Goal: Task Accomplishment & Management: Manage account settings

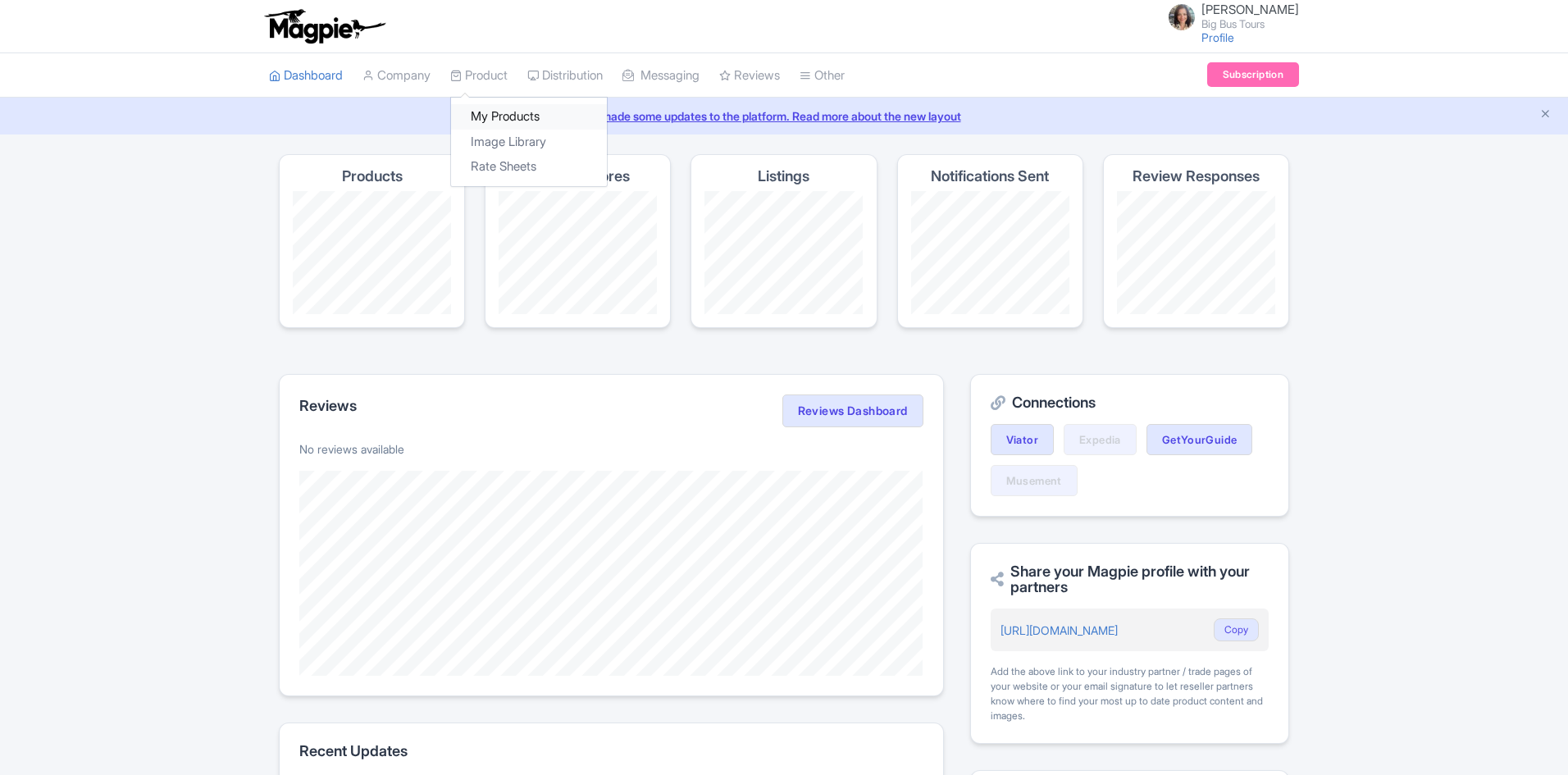
click at [497, 113] on link "My Products" at bounding box center [529, 117] width 156 height 25
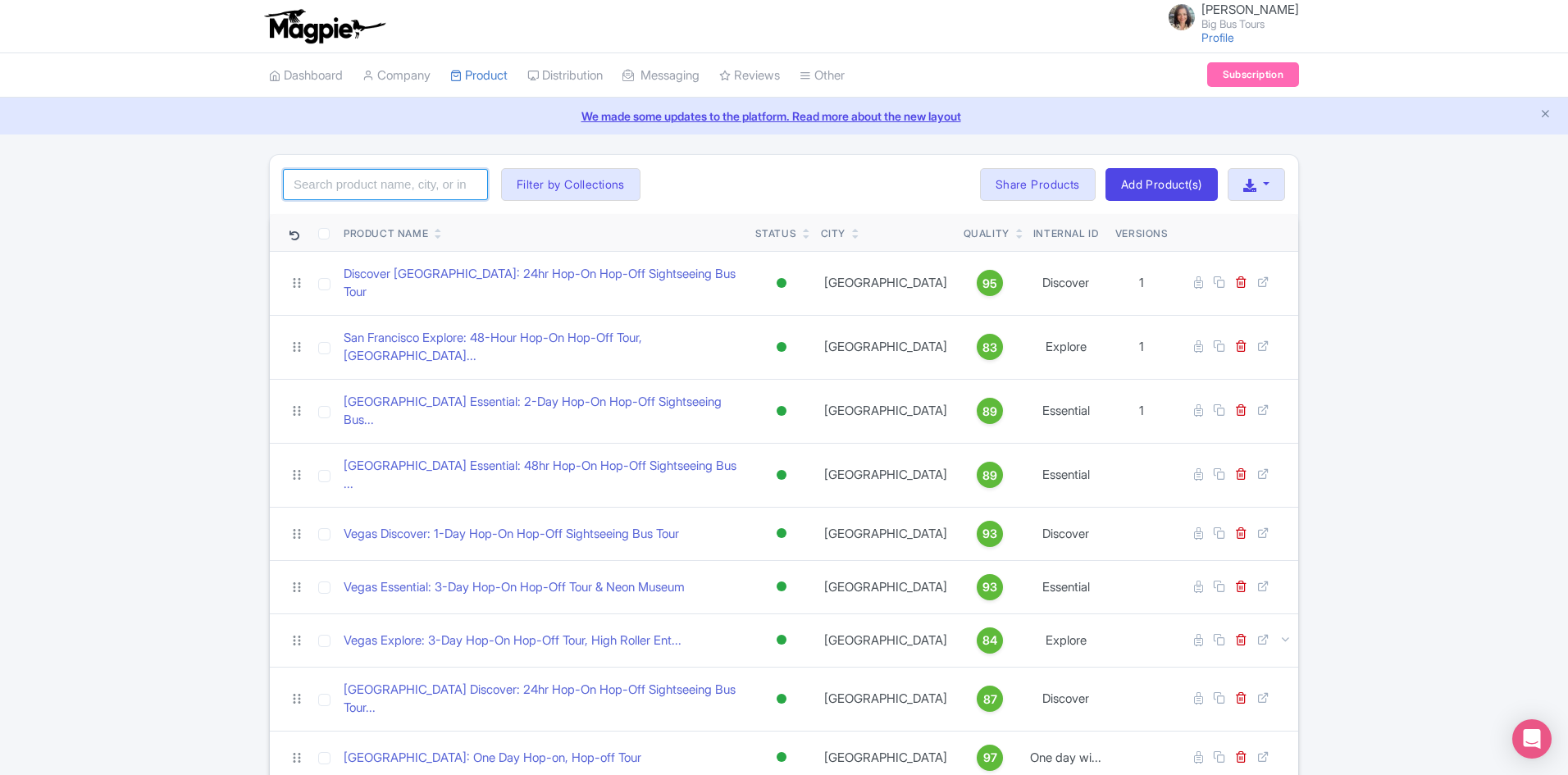
click at [348, 180] on input "search" at bounding box center [385, 184] width 205 height 31
paste input "BIG BUS TOURS - FROM SAN FRANCISCO: WINE COUNTRY TOUR"
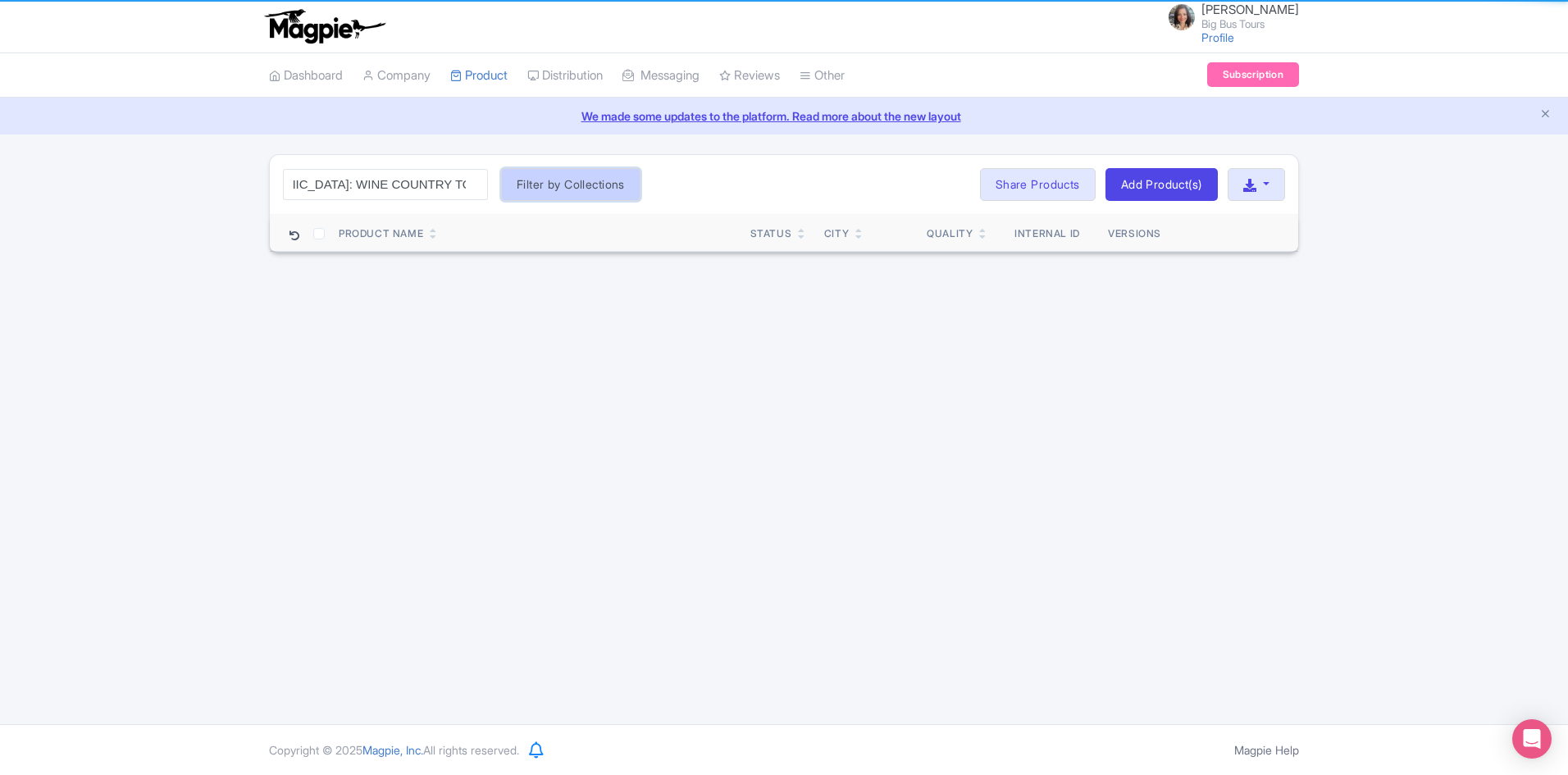
click at [563, 184] on button "Filter by Collections" at bounding box center [570, 184] width 140 height 33
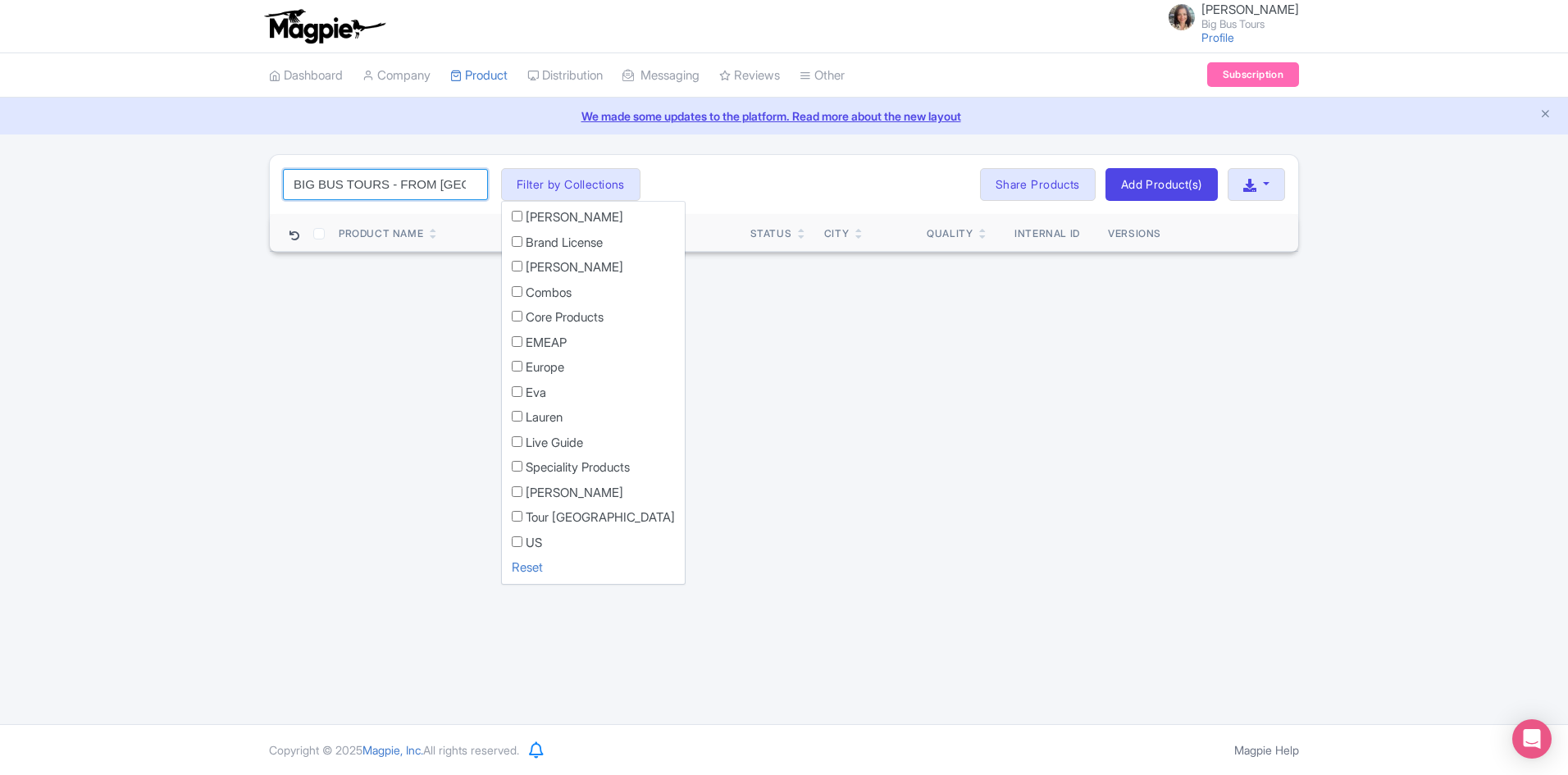
drag, startPoint x: 397, startPoint y: 179, endPoint x: 243, endPoint y: 176, distance: 154.0
click at [243, 176] on div "BIG BUS TOURS - FROM SAN FRANCISCO: WINE COUNTRY TOUR Search Filter by Collecti…" at bounding box center [784, 203] width 1568 height 98
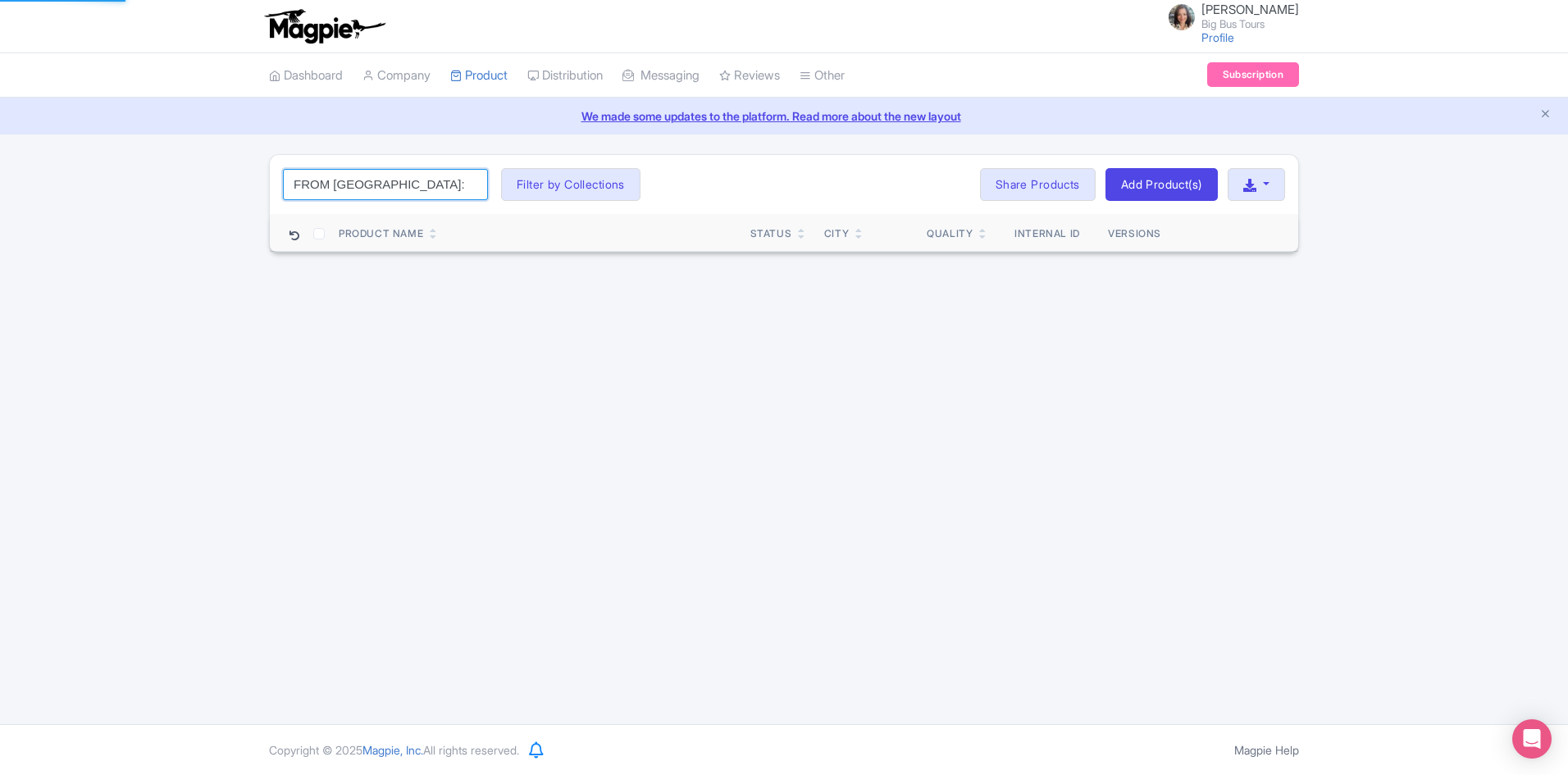
type input "FROM SAN FRANCISCO: WINE COUNTRY TOUR"
click button "Search" at bounding box center [0, 0] width 0 height 0
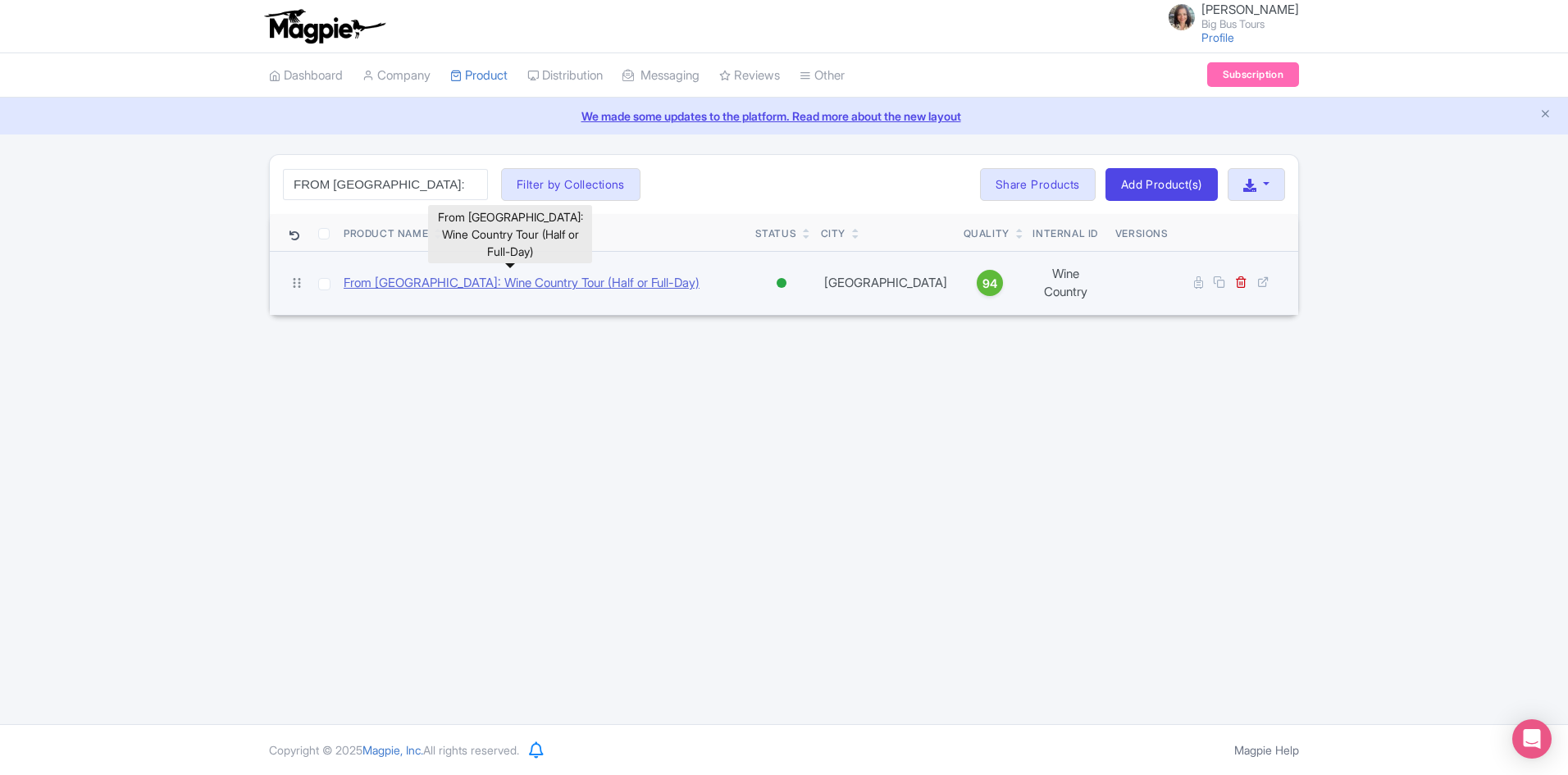
click at [528, 283] on link "From [GEOGRAPHIC_DATA]: Wine Country Tour (Half or Full-Day)" at bounding box center [521, 283] width 356 height 19
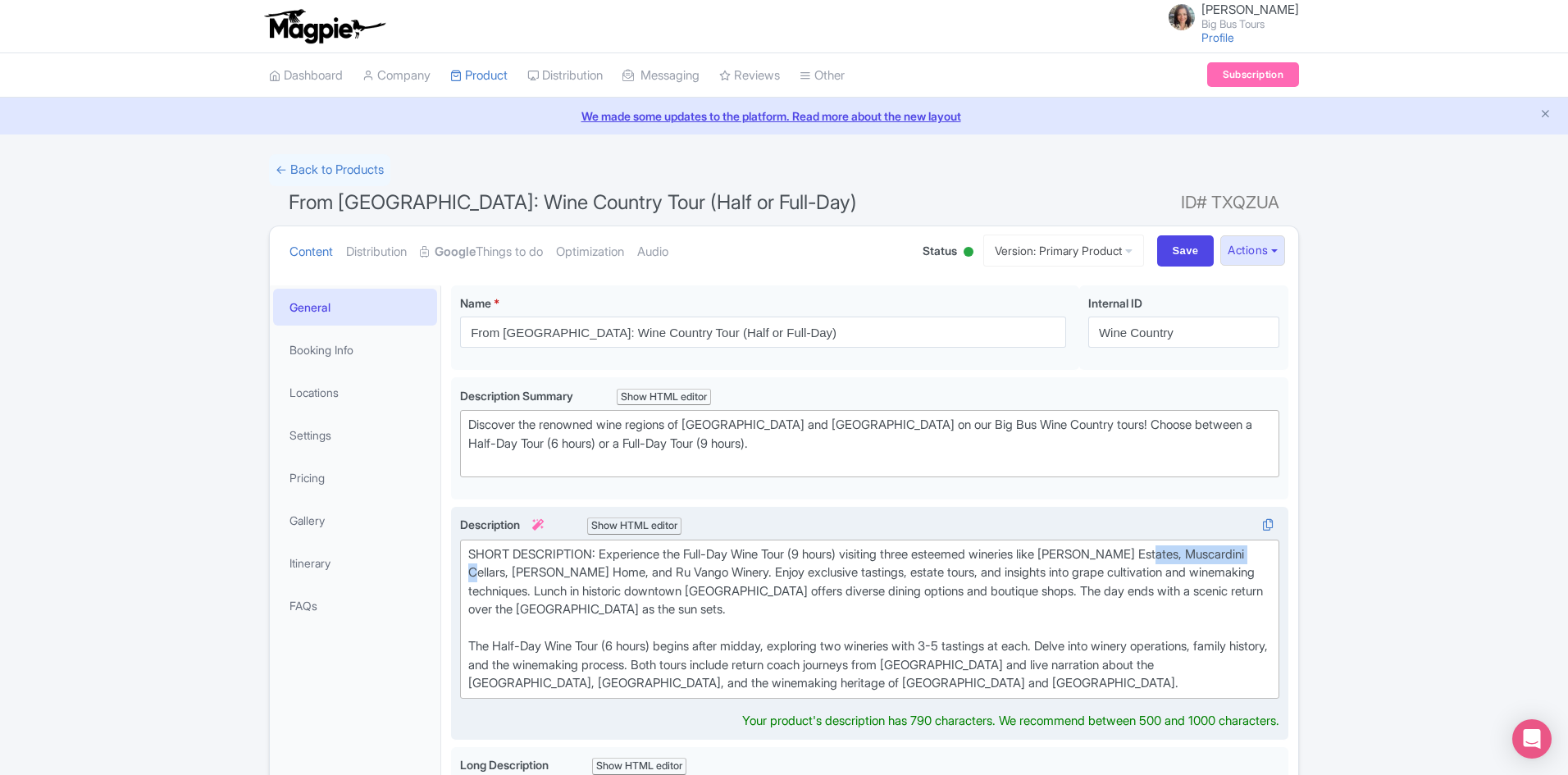
drag, startPoint x: 1184, startPoint y: 552, endPoint x: 507, endPoint y: 575, distance: 677.4
click at [507, 575] on div "SHORT DESCRIPTION: Experience the Full-Day Wine Tour (9 hours) visiting three e…" at bounding box center [869, 619] width 803 height 148
type trix-editor "<div>SHORT DESCRIPTION: Experience the Full-Day Wine Tour (9 hours) visiting th…"
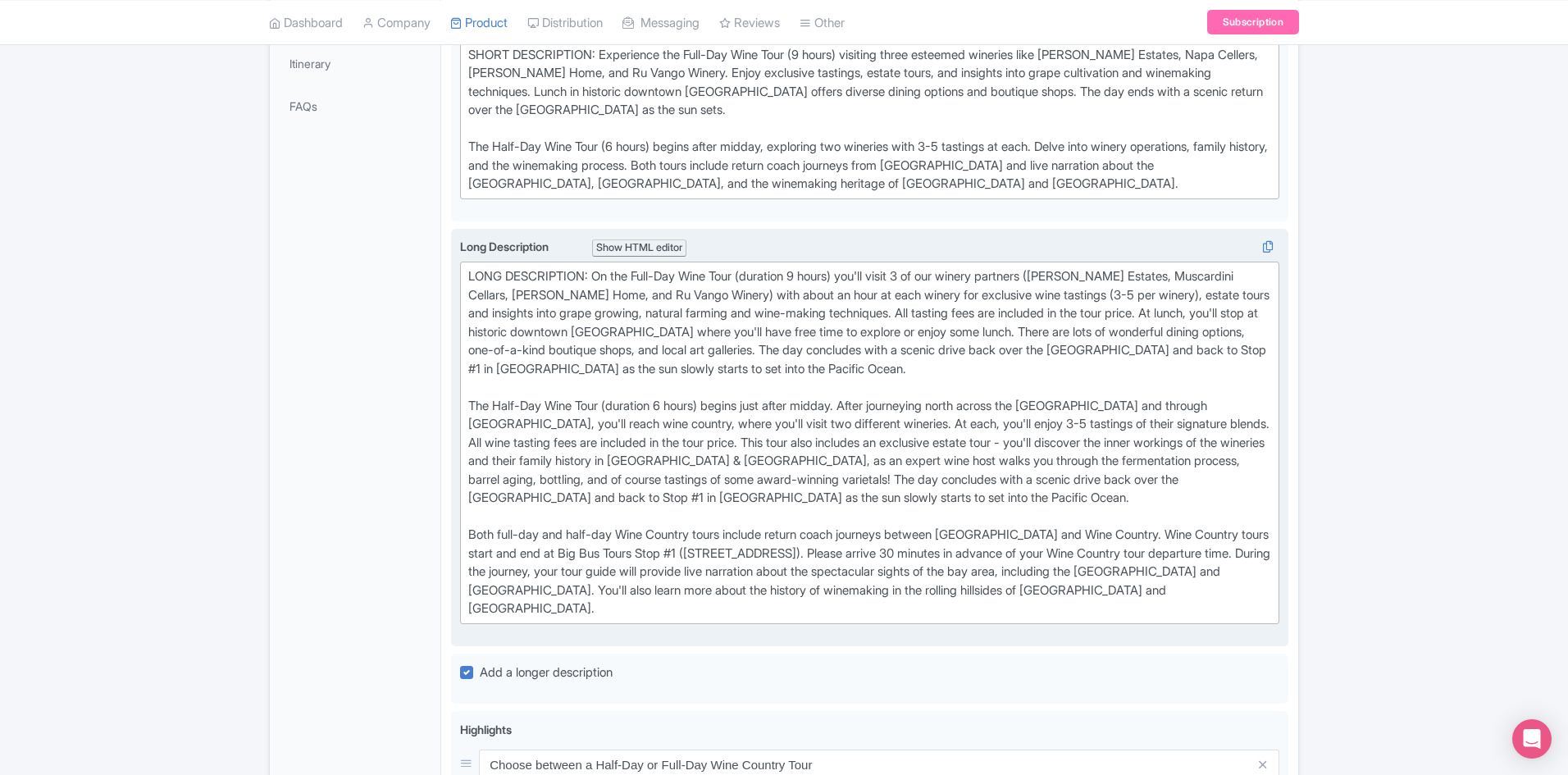
scroll to position [492, 0]
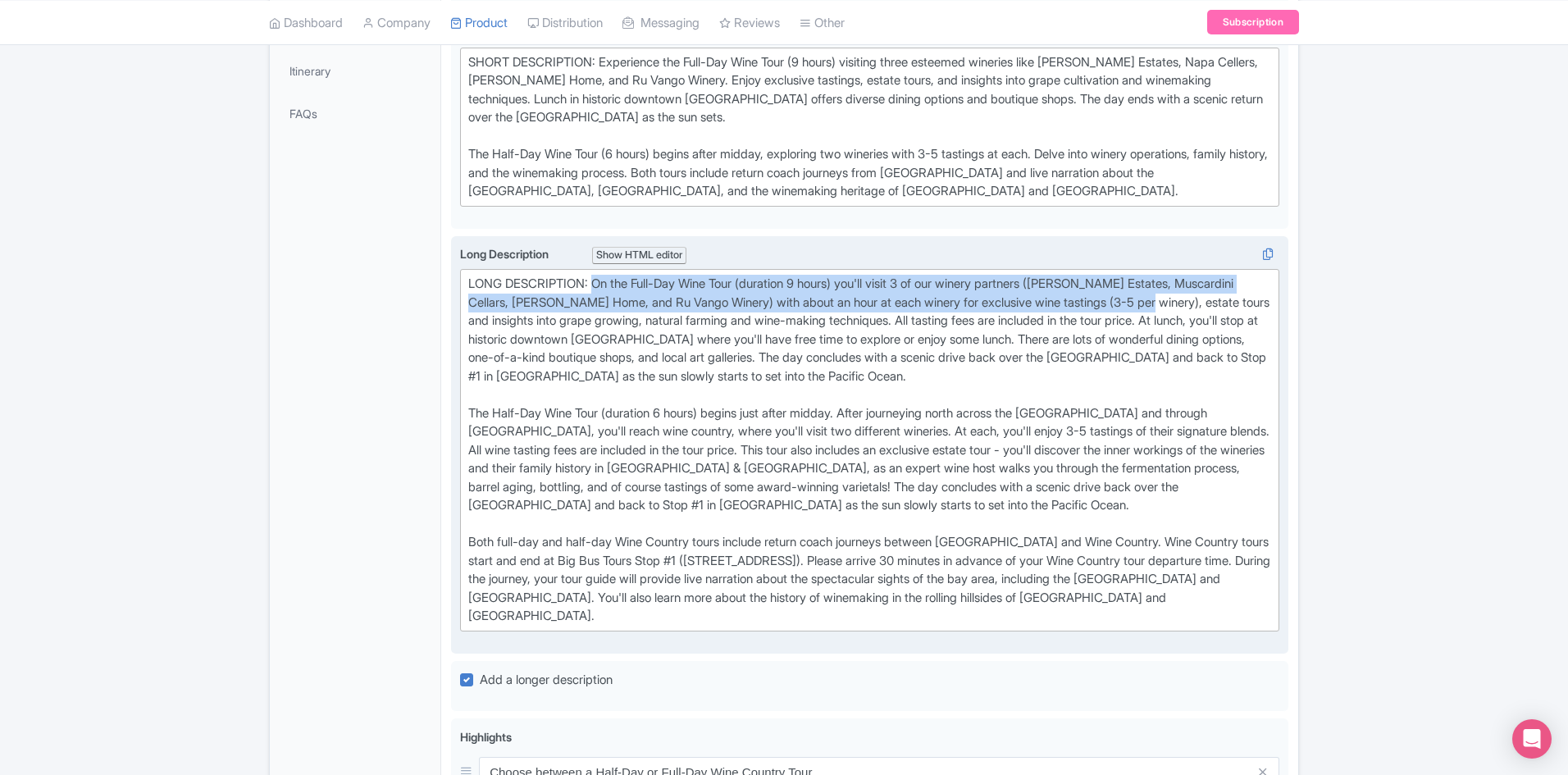
drag, startPoint x: 597, startPoint y: 284, endPoint x: 1203, endPoint y: 310, distance: 606.6
click at [1203, 310] on div "Long Description i Show HTML editor Bold Italic Strikethrough Link Heading Quot…" at bounding box center [869, 438] width 820 height 386
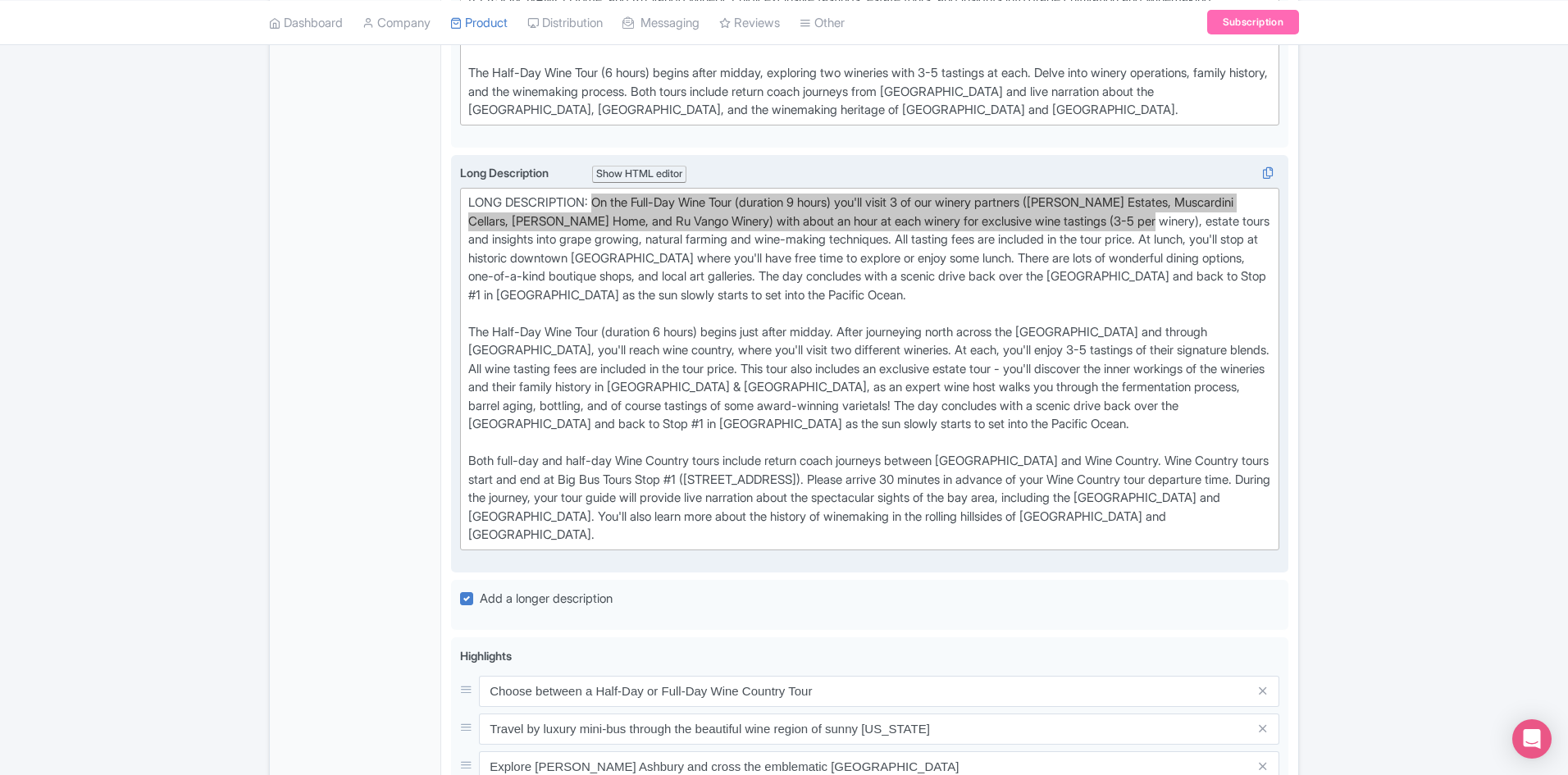
scroll to position [574, 0]
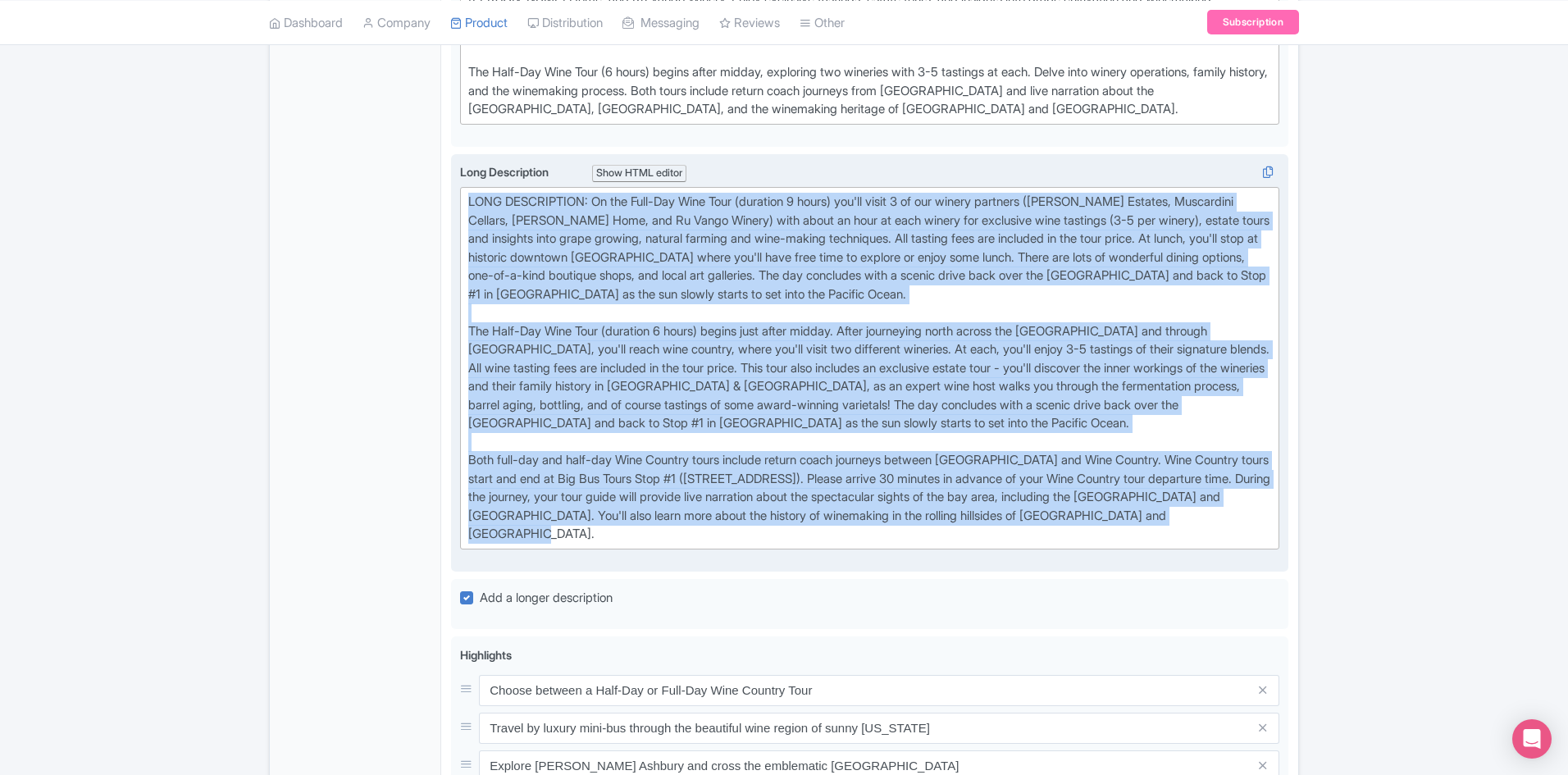
drag, startPoint x: 549, startPoint y: 542, endPoint x: 455, endPoint y: 206, distance: 348.9
click at [455, 206] on div "Long Description i Show HTML editor Bold Italic Strikethrough Link Heading Quot…" at bounding box center [869, 363] width 837 height 418
paste trix-editor "Depart from Fisherman’s Wharf in the morning when the city is just waking up. G…"
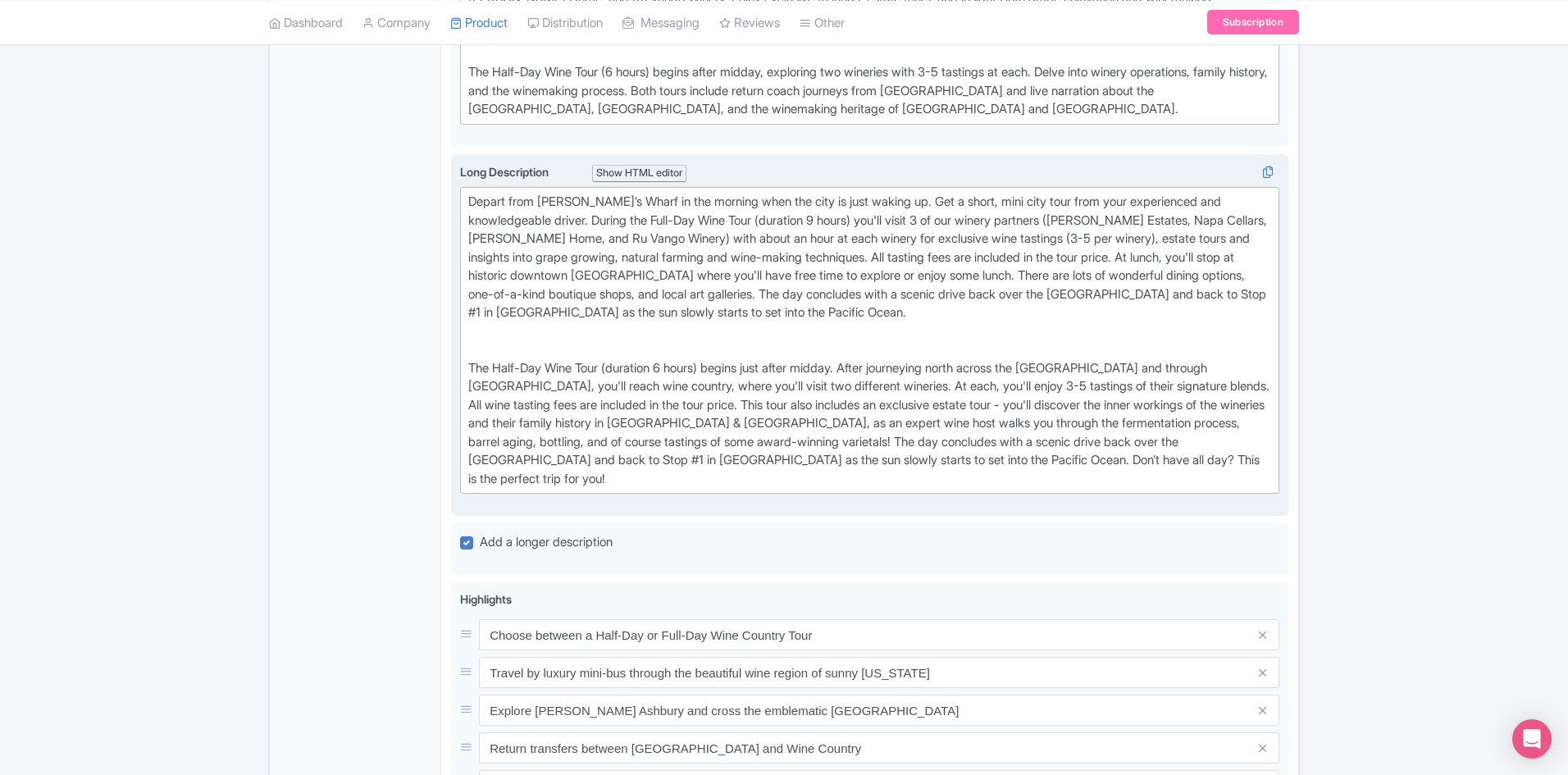
click at [577, 478] on div "The Half-Day Wine Tour (duration 6 hours) begins just after midday. After journ…" at bounding box center [869, 424] width 803 height 129
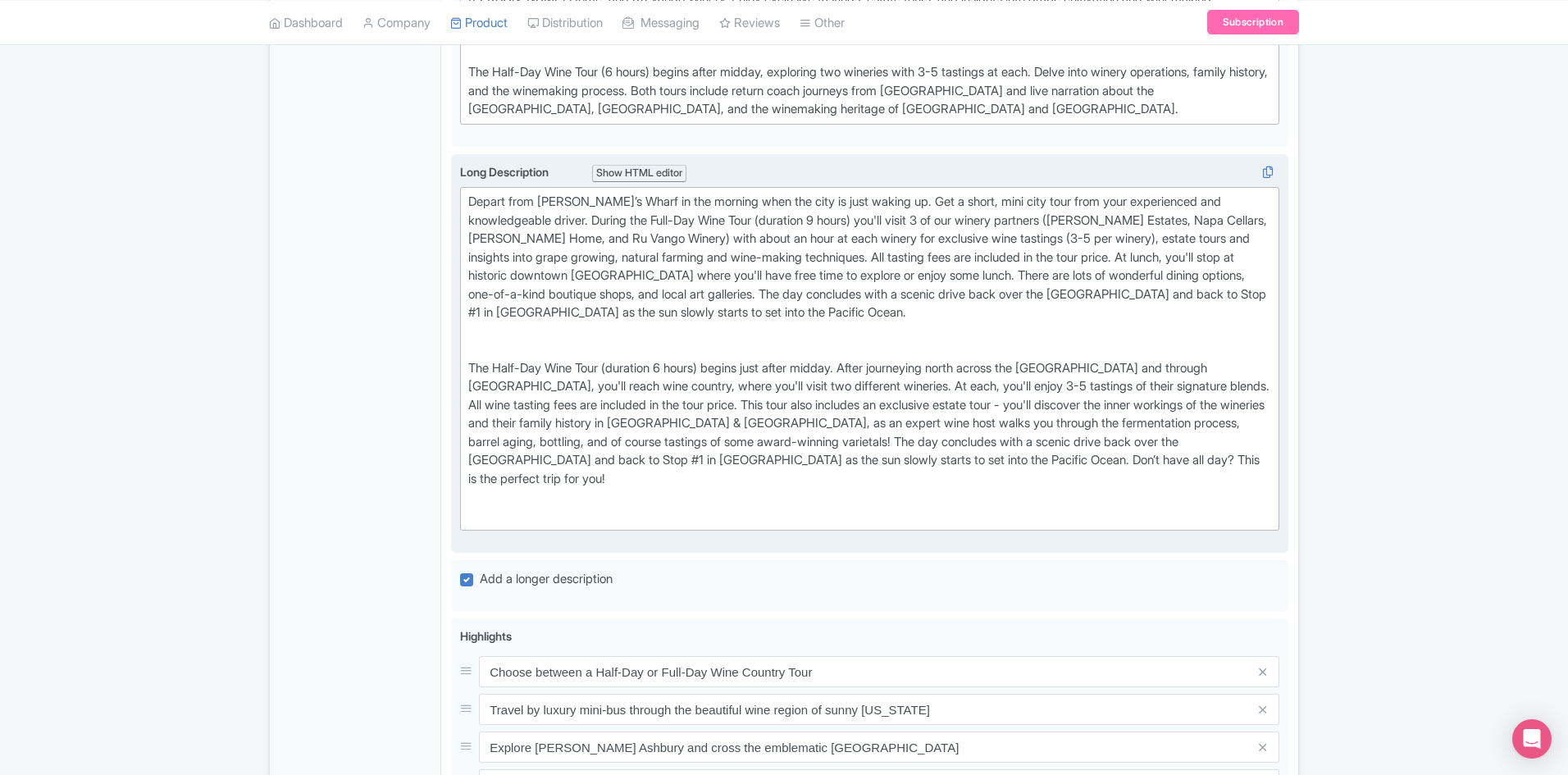
paste trix-editor "Both full-day and half-day Wine Country tours include return coach journeys bet…"
type trix-editor "<div>Depart from Fisherman’s Wharf in the morning when the city is just waking …"
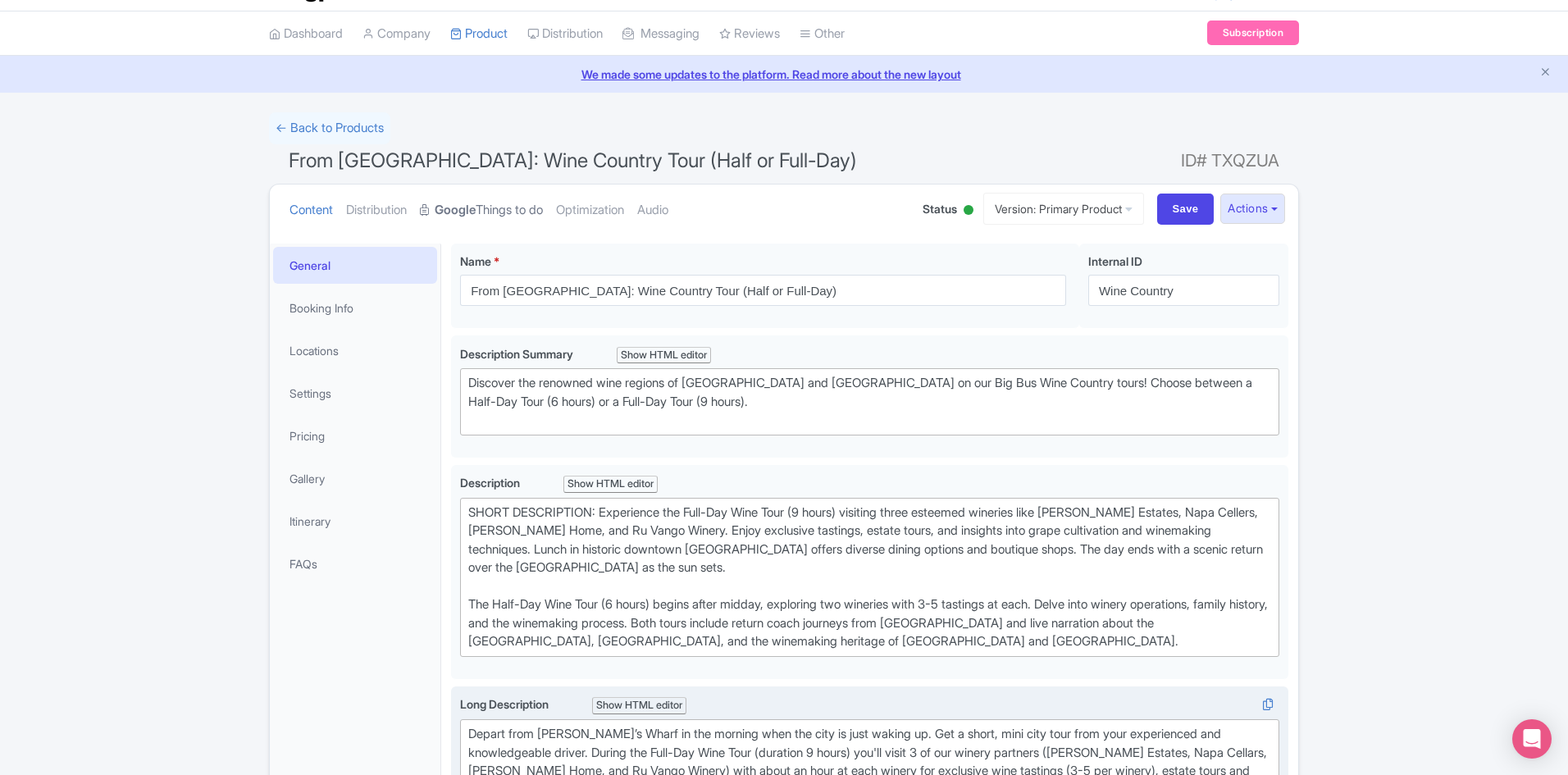
scroll to position [0, 0]
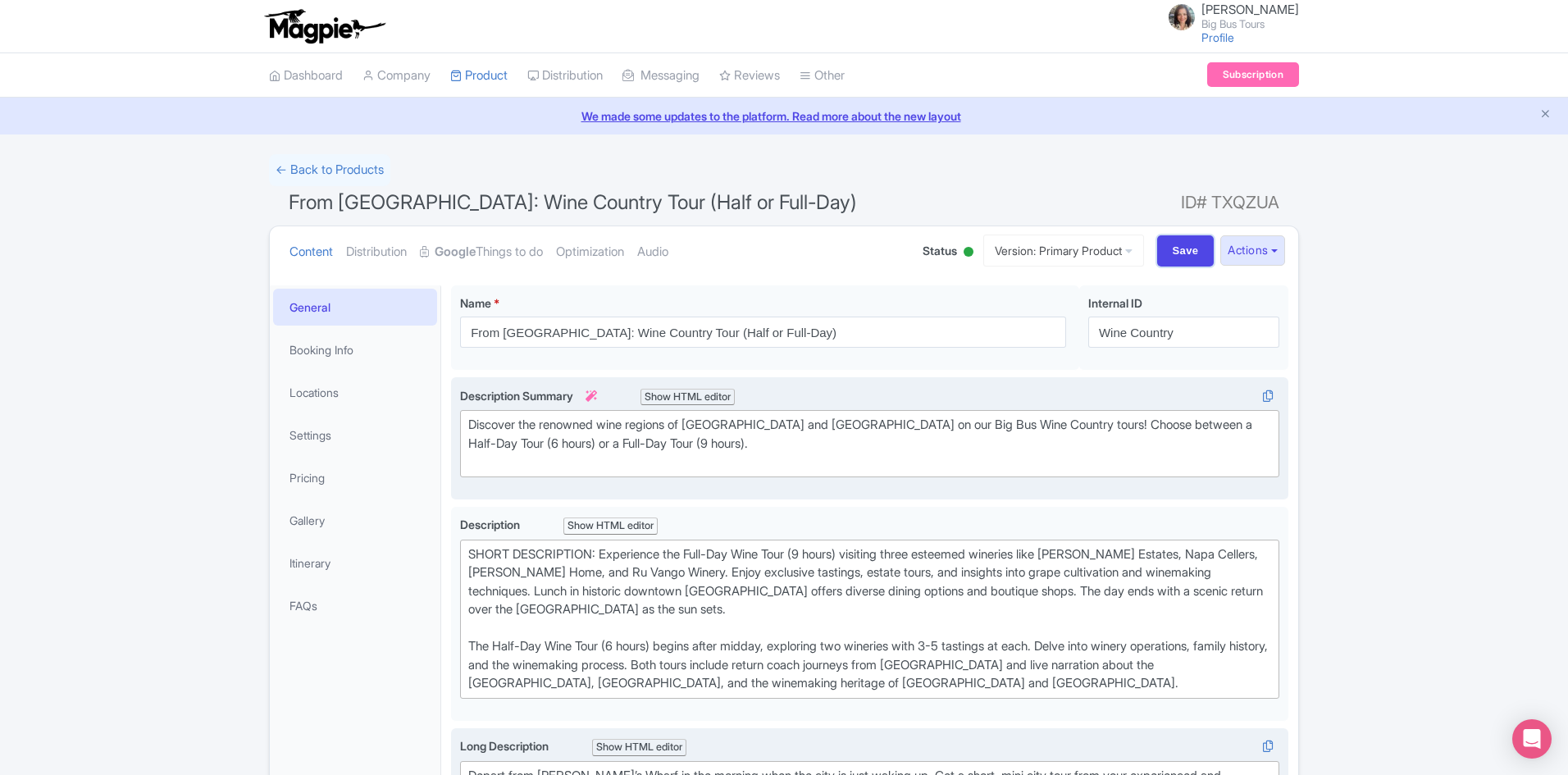
drag, startPoint x: 1167, startPoint y: 252, endPoint x: 825, endPoint y: 493, distance: 418.4
click at [1168, 251] on input "Save" at bounding box center [1186, 250] width 58 height 31
type input "Saving..."
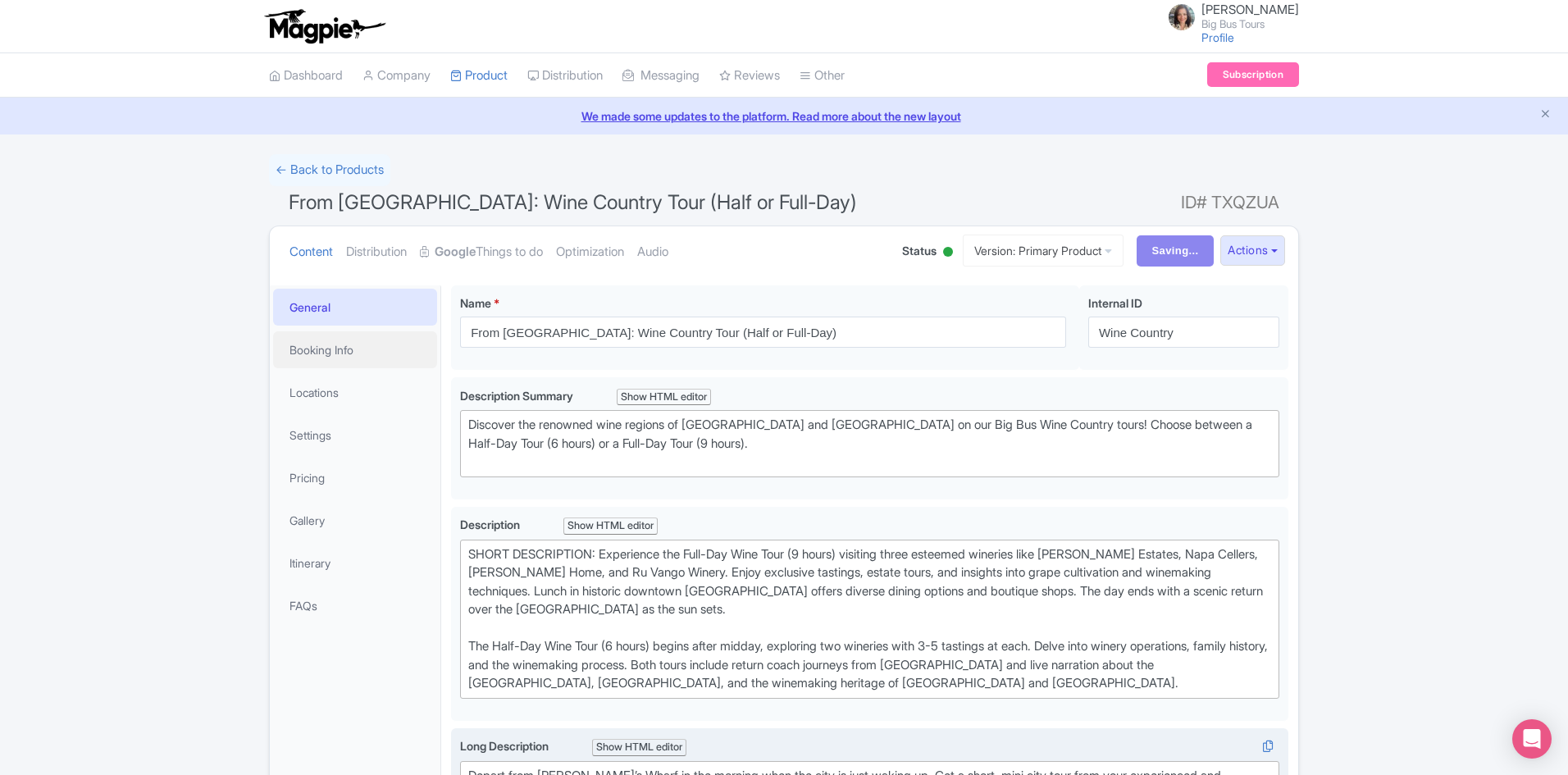
drag, startPoint x: 317, startPoint y: 353, endPoint x: 532, endPoint y: 417, distance: 224.3
click at [318, 351] on link "Booking Info" at bounding box center [355, 350] width 164 height 37
click at [311, 353] on link "Booking Info" at bounding box center [355, 350] width 164 height 37
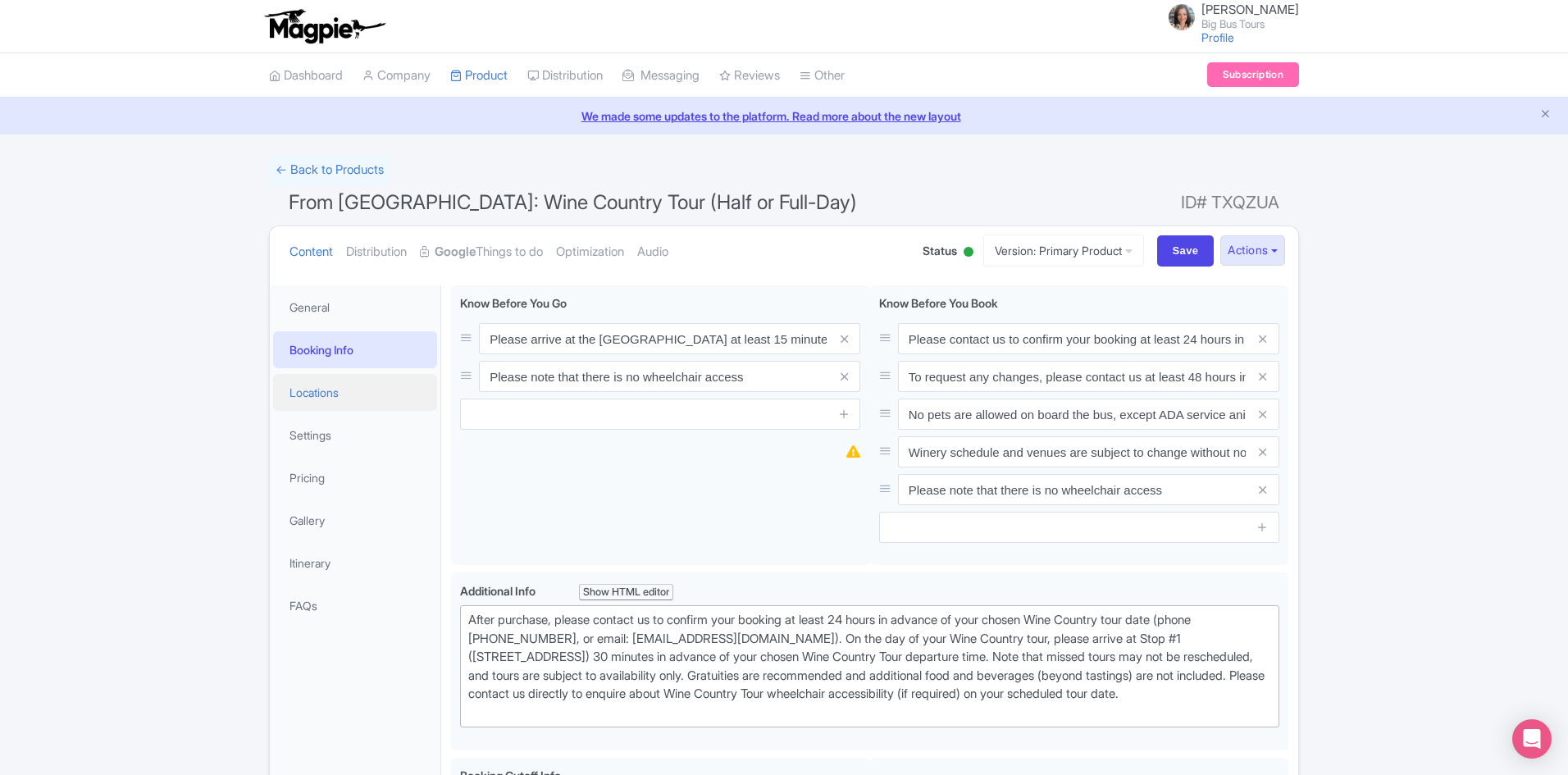
click at [333, 392] on link "Locations" at bounding box center [355, 393] width 164 height 37
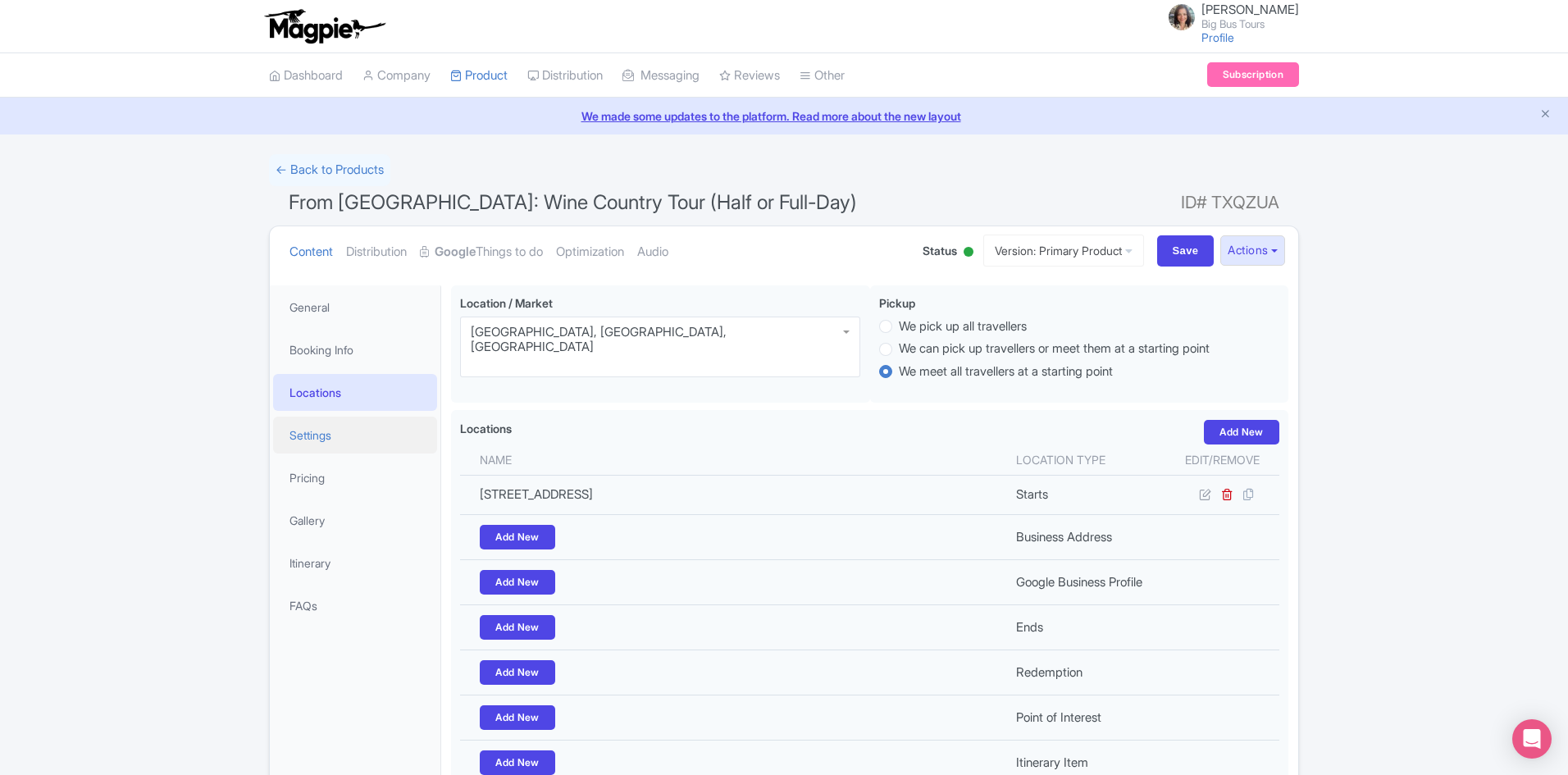
click at [313, 437] on link "Settings" at bounding box center [355, 436] width 164 height 37
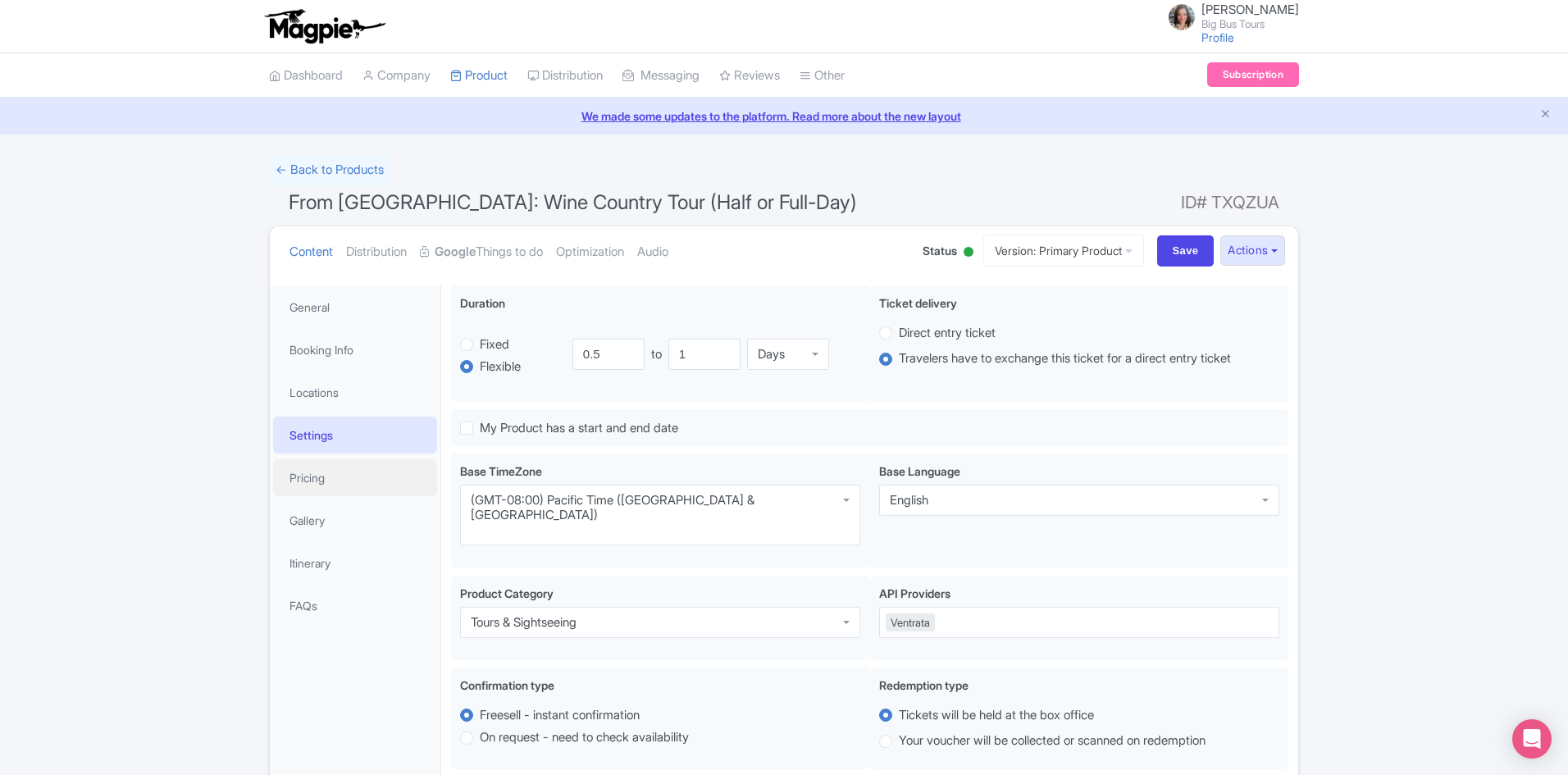
drag, startPoint x: 302, startPoint y: 478, endPoint x: 560, endPoint y: 517, distance: 260.9
click at [304, 478] on link "Pricing" at bounding box center [355, 478] width 164 height 37
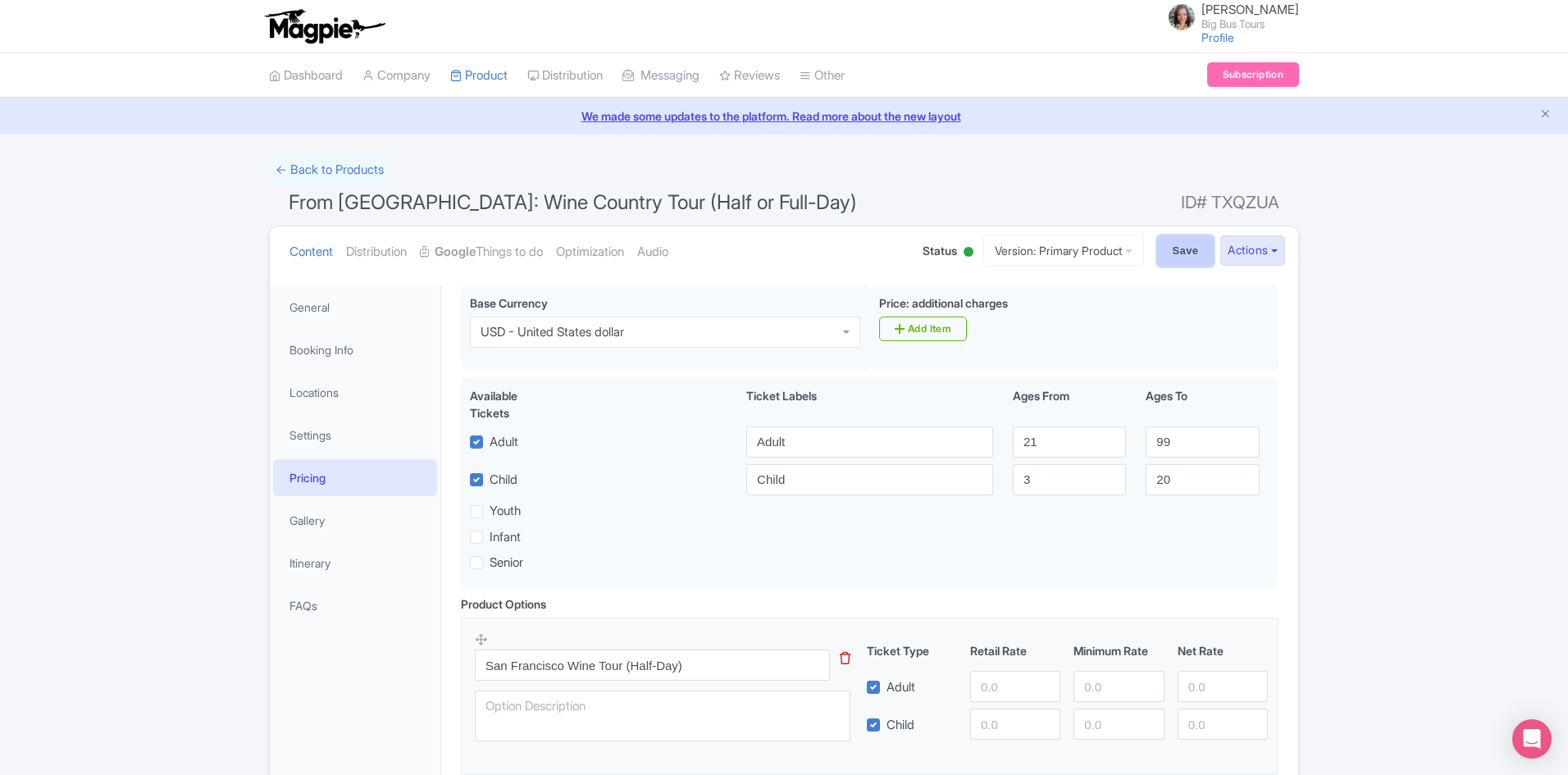
click at [1176, 242] on input "Save" at bounding box center [1186, 250] width 58 height 31
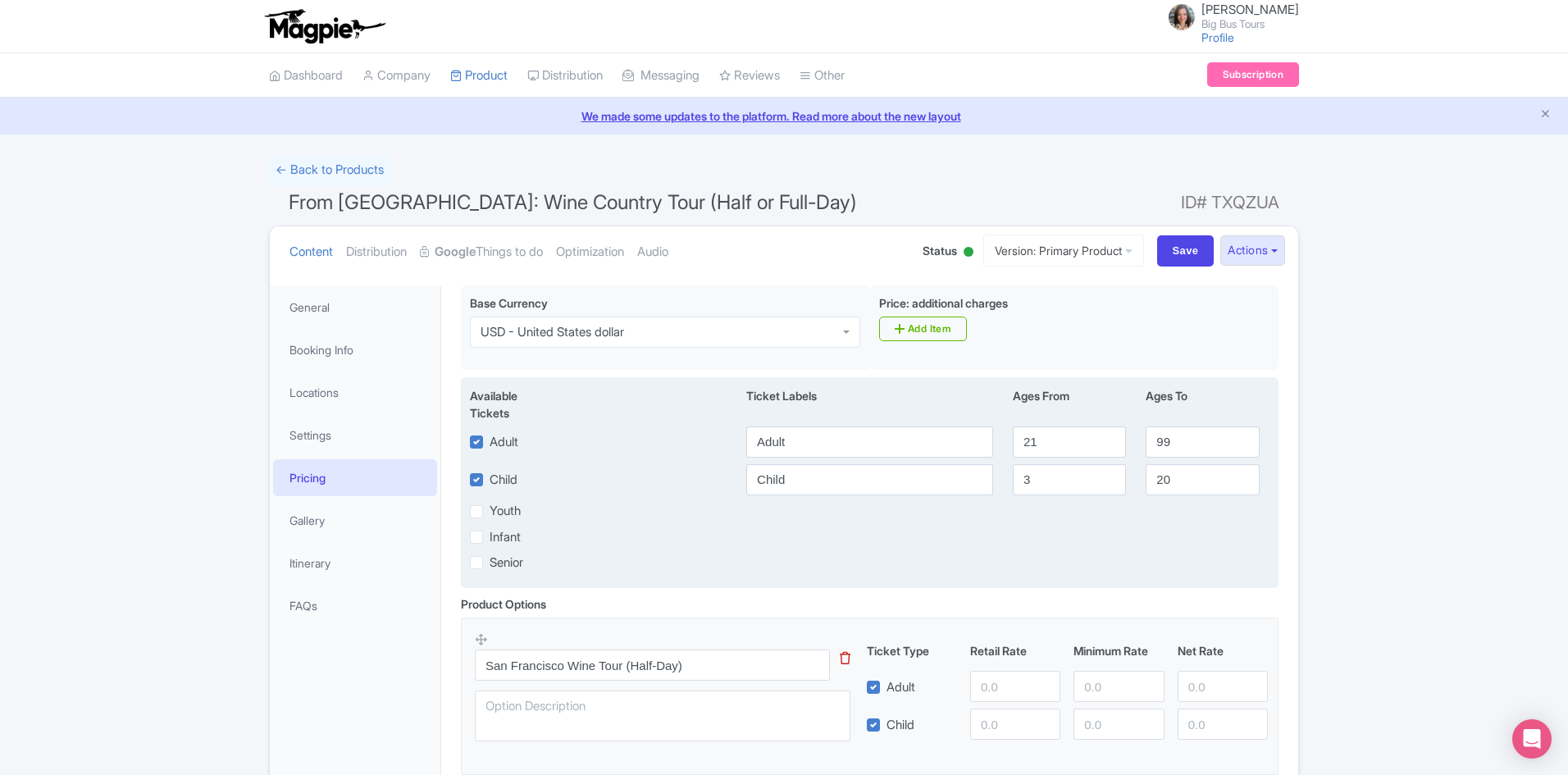
type input "Saving..."
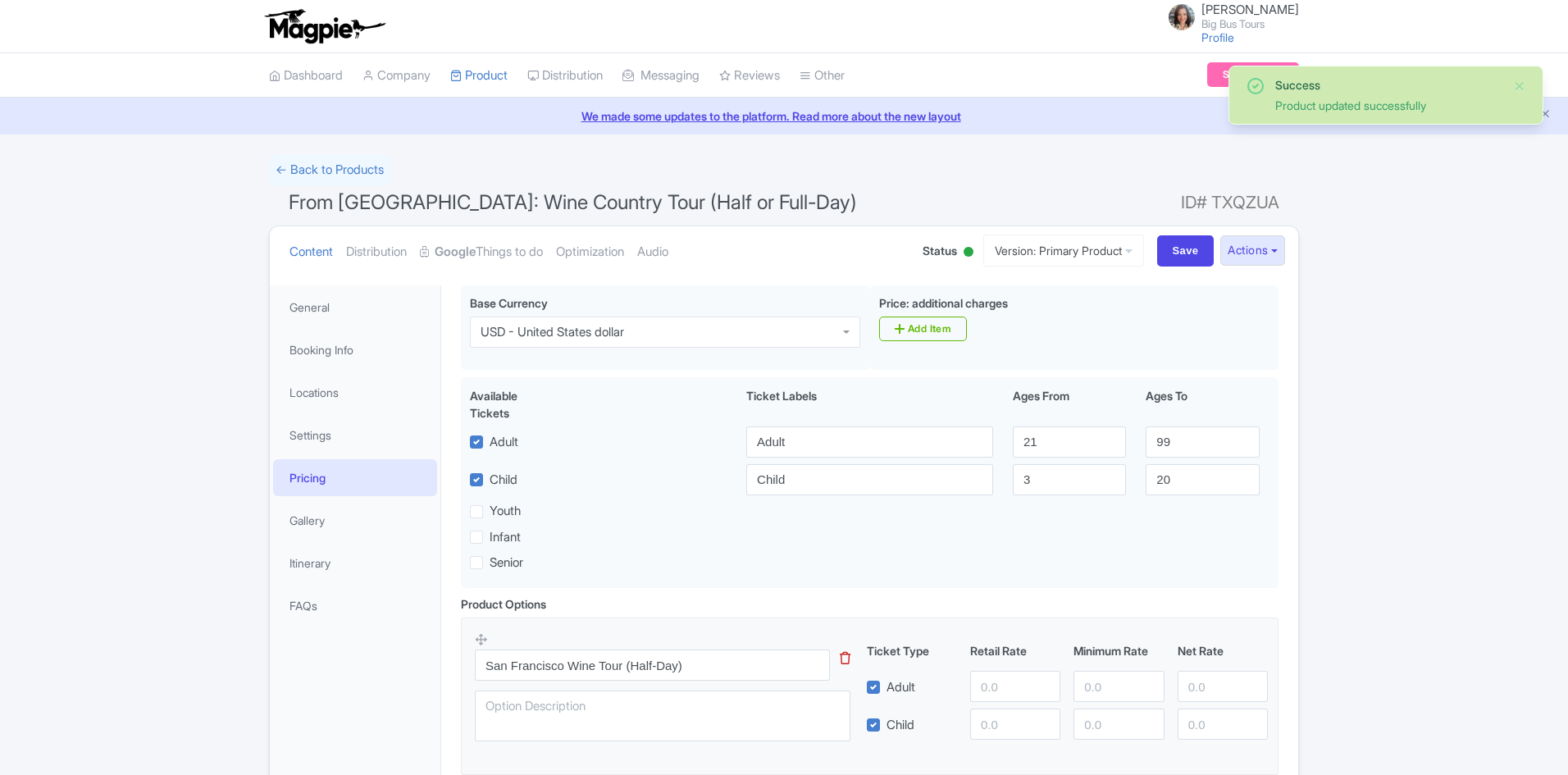
scroll to position [285, 0]
